Goal: Task Accomplishment & Management: Complete application form

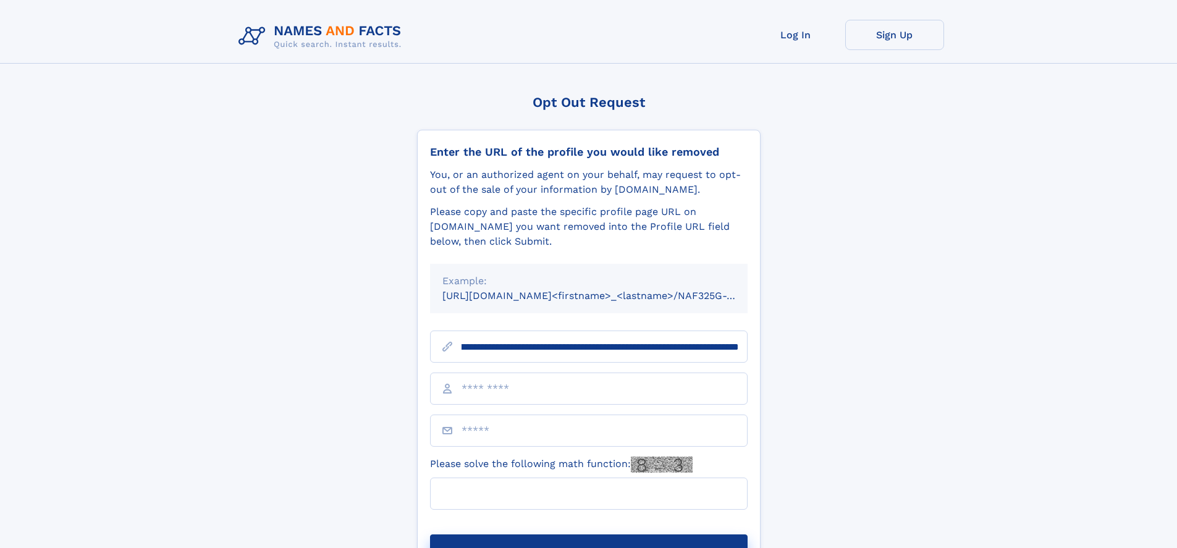
scroll to position [0, 151]
type input "**********"
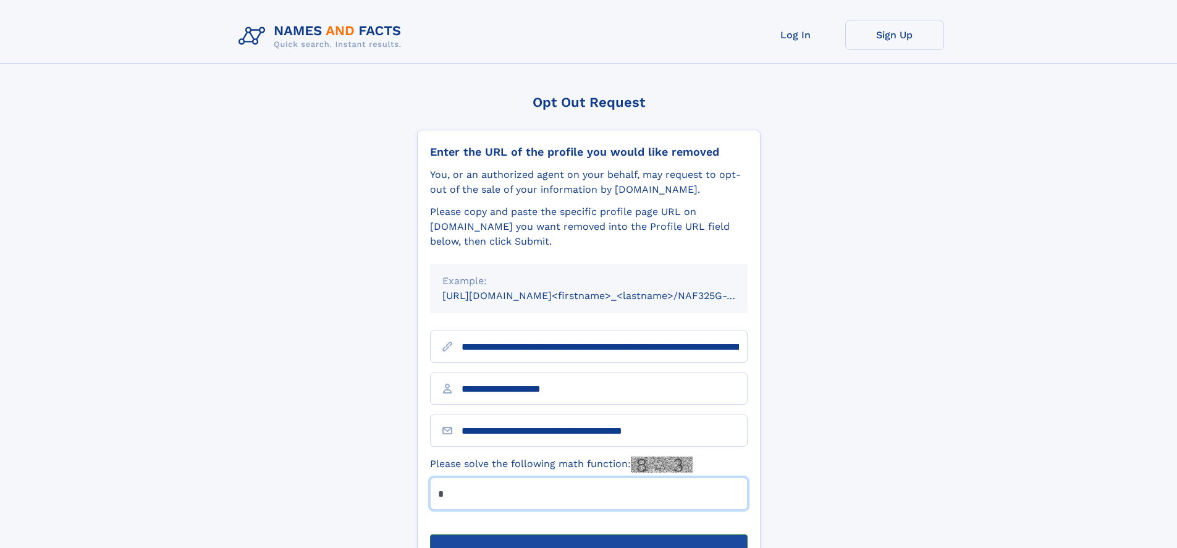
type input "*"
click at [588, 534] on button "Submit Opt Out Request" at bounding box center [589, 554] width 318 height 40
